Goal: Navigation & Orientation: Find specific page/section

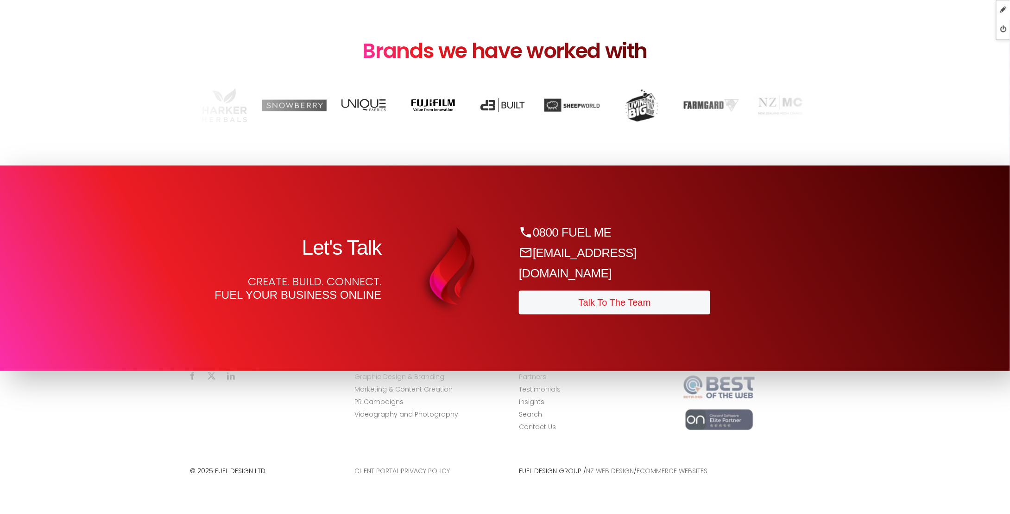
scroll to position [4133, 0]
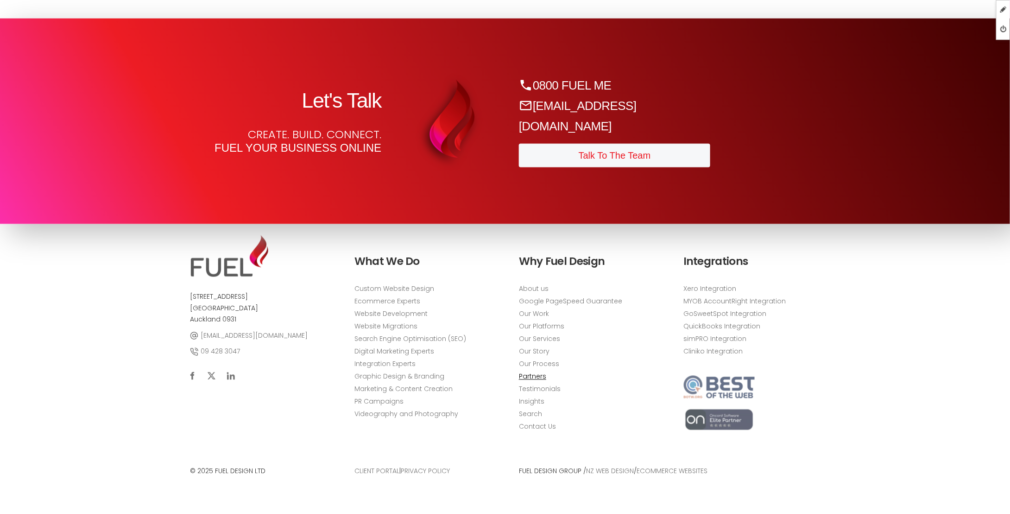
click at [531, 378] on link "Partners" at bounding box center [532, 377] width 27 height 10
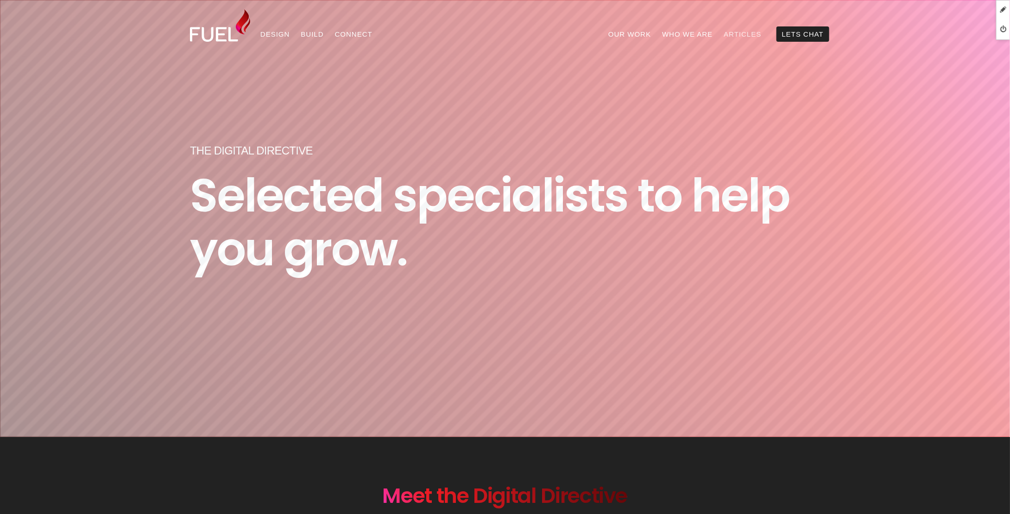
click at [744, 36] on link "Articles" at bounding box center [743, 33] width 49 height 15
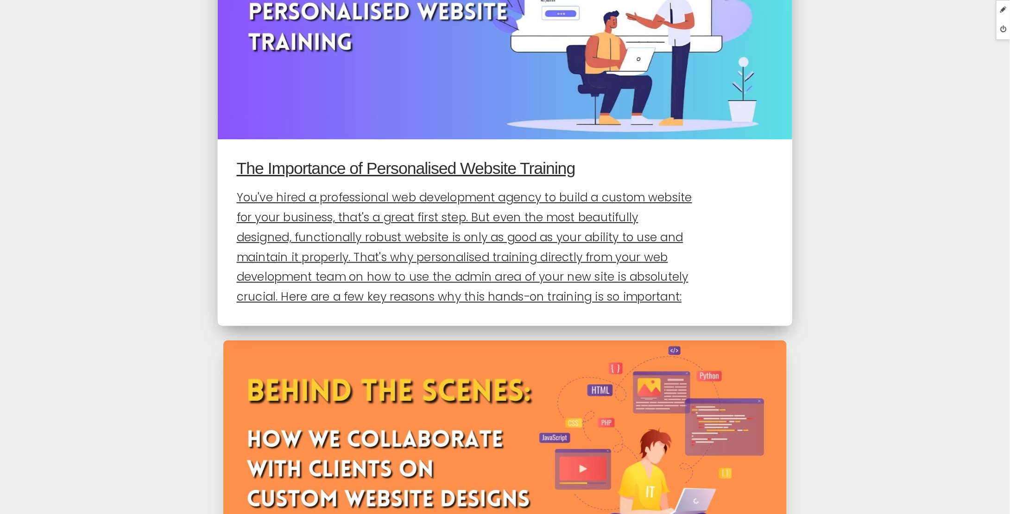
scroll to position [4078, 0]
